Goal: Task Accomplishment & Management: Use online tool/utility

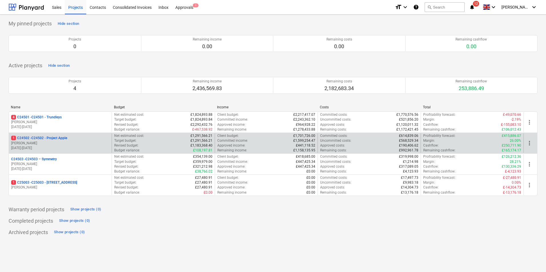
click at [57, 136] on p "1 C24502 - C24502 - Project Apple" at bounding box center [39, 138] width 56 height 5
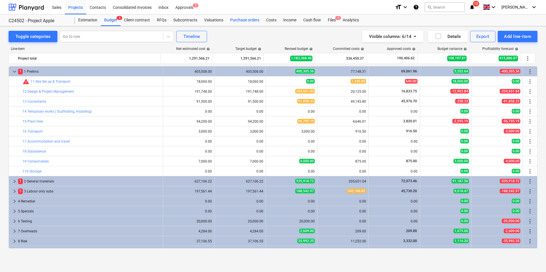
click at [236, 19] on div "Purchase orders" at bounding box center [245, 20] width 36 height 11
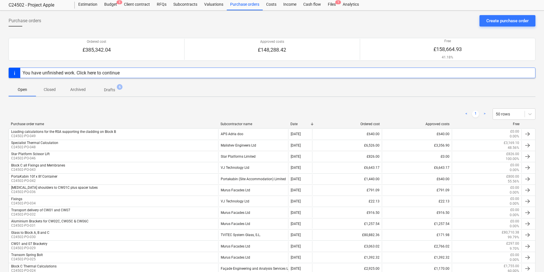
scroll to position [29, 0]
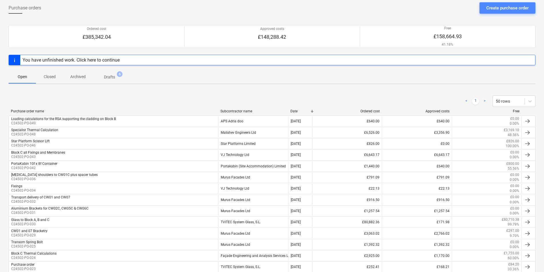
click at [494, 6] on div "Create purchase order" at bounding box center [507, 7] width 42 height 7
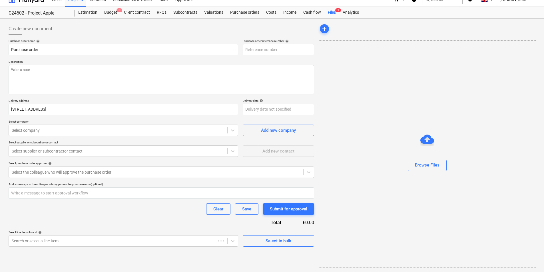
type textarea "x"
type input "C24502-PO-056"
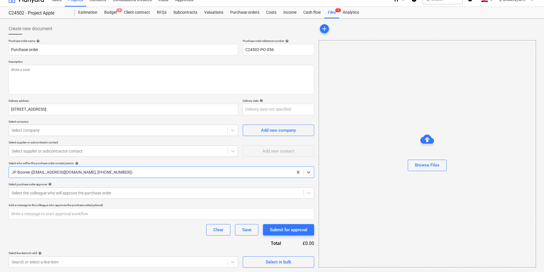
click at [64, 171] on div at bounding box center [151, 173] width 278 height 6
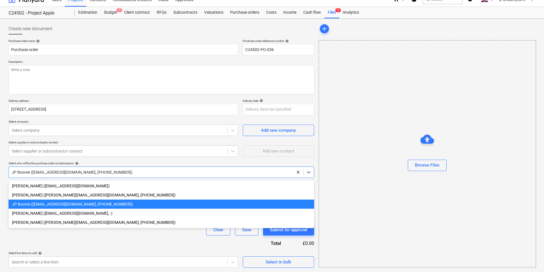
scroll to position [8, 0]
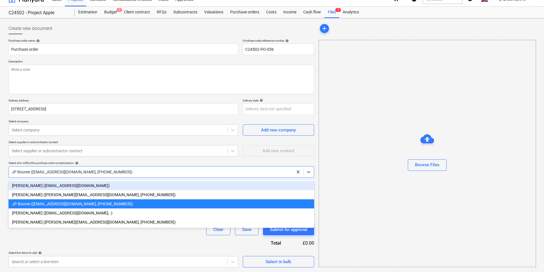
click at [81, 167] on div "JP Booree ([EMAIL_ADDRESS][DOMAIN_NAME], [PHONE_NUMBER])" at bounding box center [161, 171] width 305 height 11
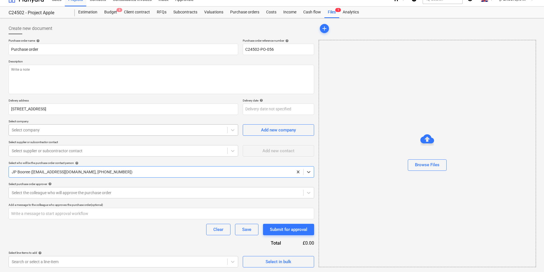
click at [70, 128] on div "Select company" at bounding box center [118, 130] width 218 height 8
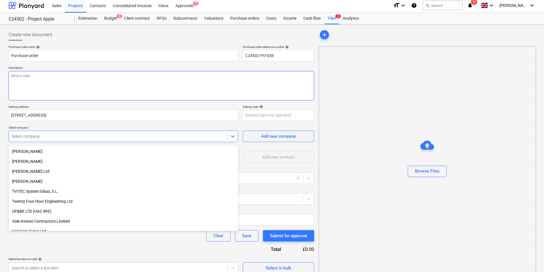
scroll to position [0, 0]
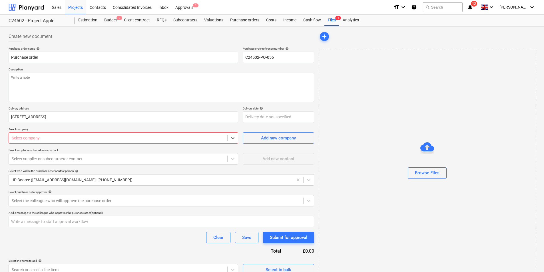
type textarea "x"
